Goal: Information Seeking & Learning: Check status

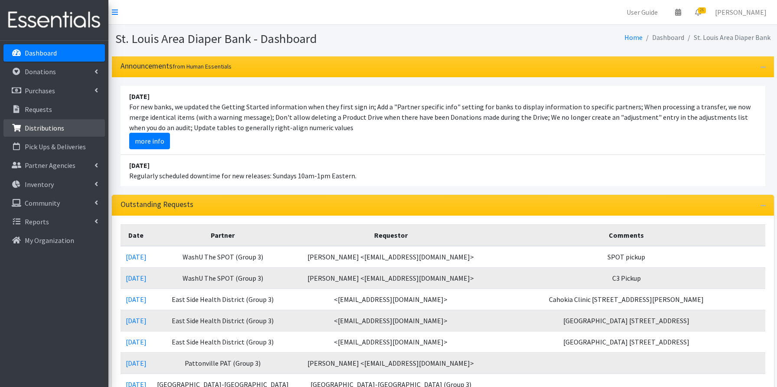
click at [52, 130] on p "Distributions" at bounding box center [44, 128] width 39 height 9
click at [64, 125] on link "Distributions" at bounding box center [53, 127] width 101 height 17
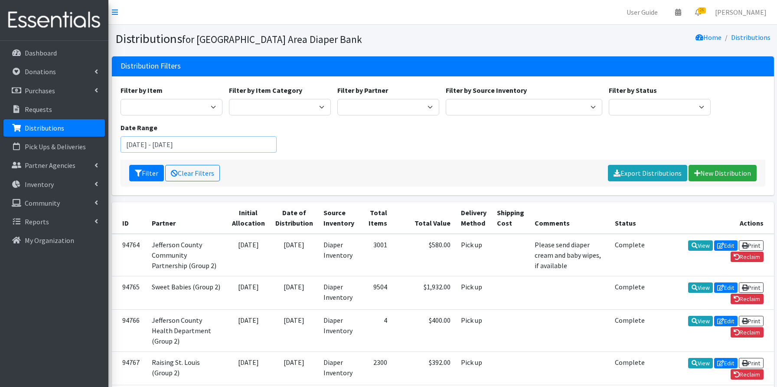
click at [235, 143] on input "June 18, 2025 - September 18, 2025" at bounding box center [199, 144] width 156 height 16
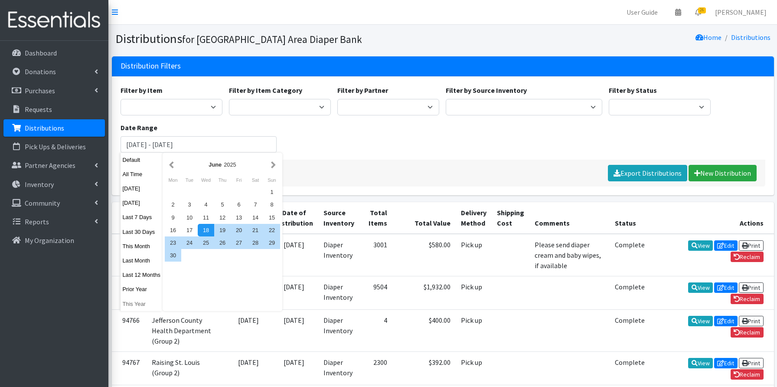
click at [145, 303] on button "This Year" at bounding box center [142, 303] width 42 height 13
type input "January 1, 2025 - December 31, 2025"
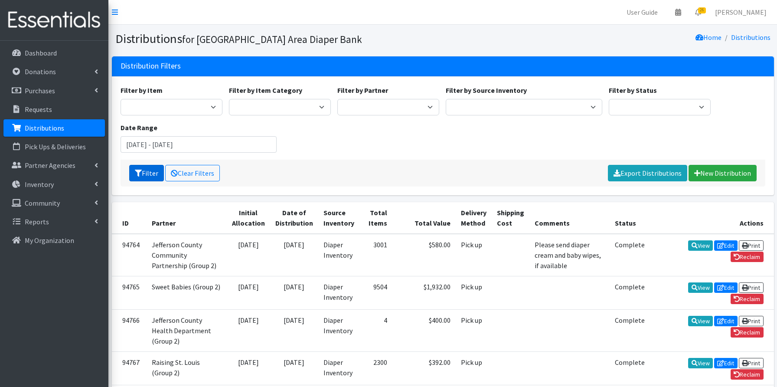
click at [150, 169] on button "Filter" at bounding box center [146, 173] width 35 height 16
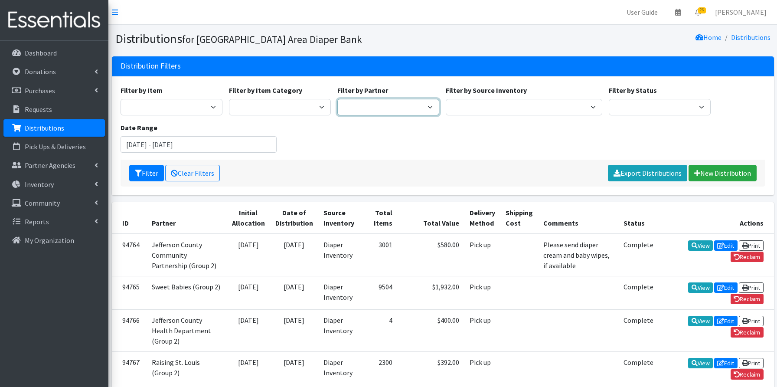
click at [425, 110] on select "Affinia Healthcare (Group 2) Annie Malone (Group 1) Assistance League of St. Lo…" at bounding box center [388, 107] width 102 height 16
select select "3642"
click at [150, 171] on button "Filter" at bounding box center [146, 173] width 35 height 16
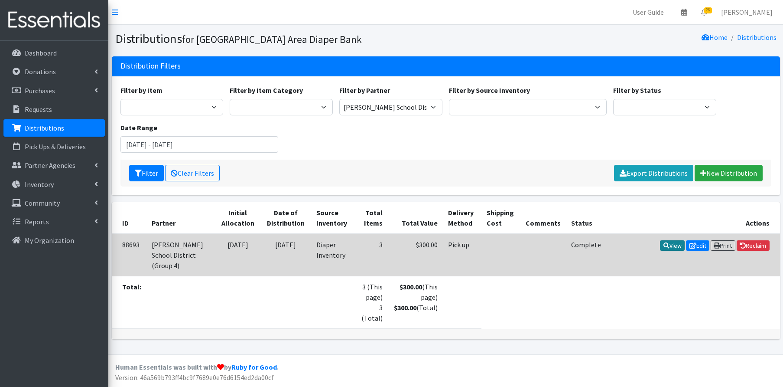
click at [666, 246] on link "View" at bounding box center [672, 245] width 25 height 10
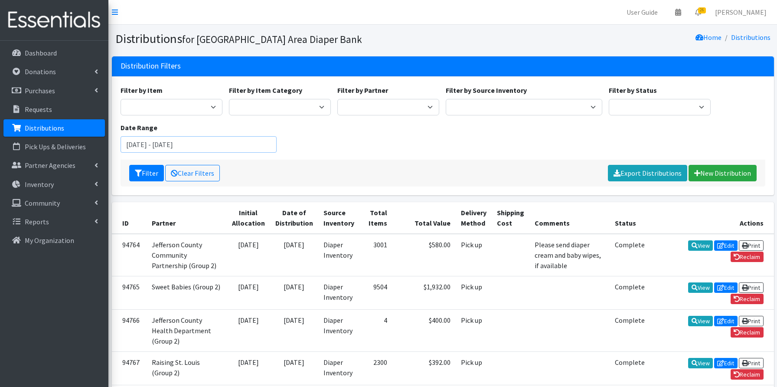
click at [169, 140] on input "June 18, 2025 - September 18, 2025" at bounding box center [199, 144] width 156 height 16
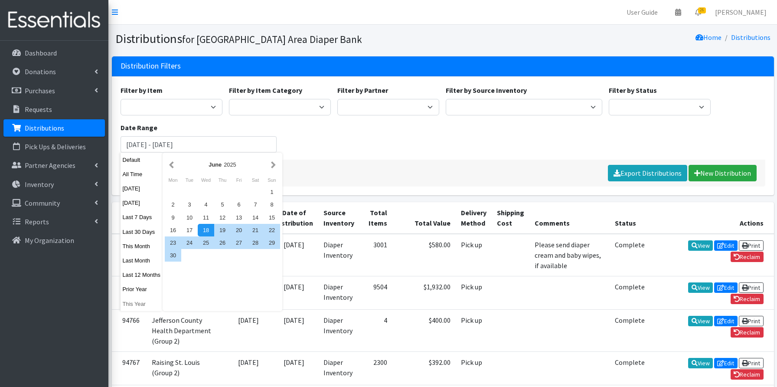
click at [139, 303] on button "This Year" at bounding box center [142, 303] width 42 height 13
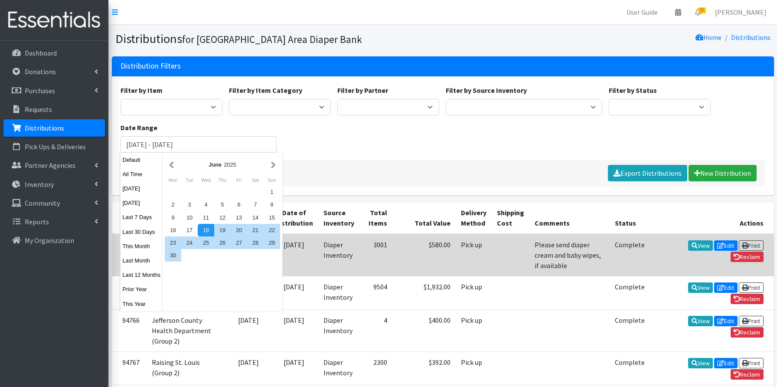
type input "January 1, 2025 - December 31, 2025"
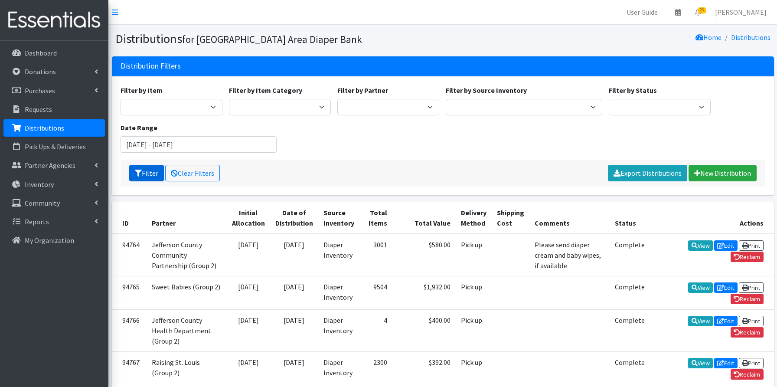
click at [150, 175] on button "Filter" at bounding box center [146, 173] width 35 height 16
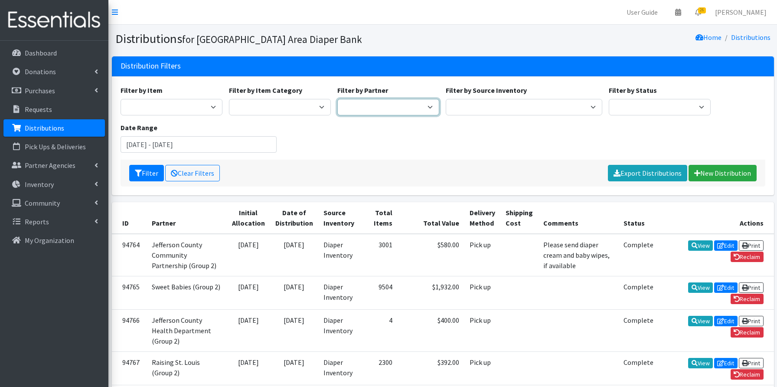
click at [403, 110] on select "Affinia Healthcare (Group 2) Annie Malone (Group 1) Assistance League of St. Lo…" at bounding box center [388, 107] width 102 height 16
select select "2493"
click at [149, 169] on button "Filter" at bounding box center [146, 173] width 35 height 16
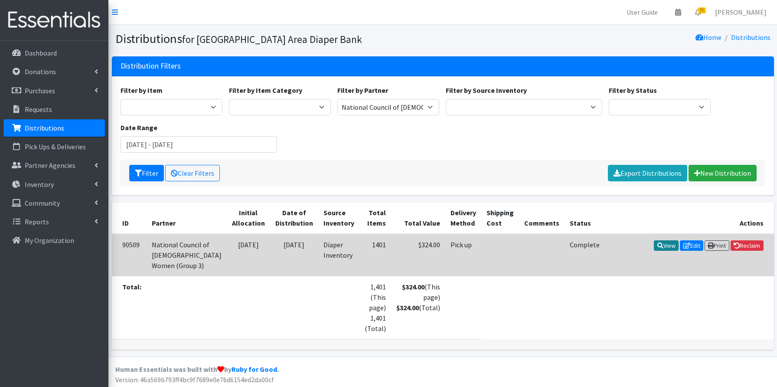
click at [663, 245] on link "View" at bounding box center [666, 245] width 25 height 10
